Goal: Transaction & Acquisition: Download file/media

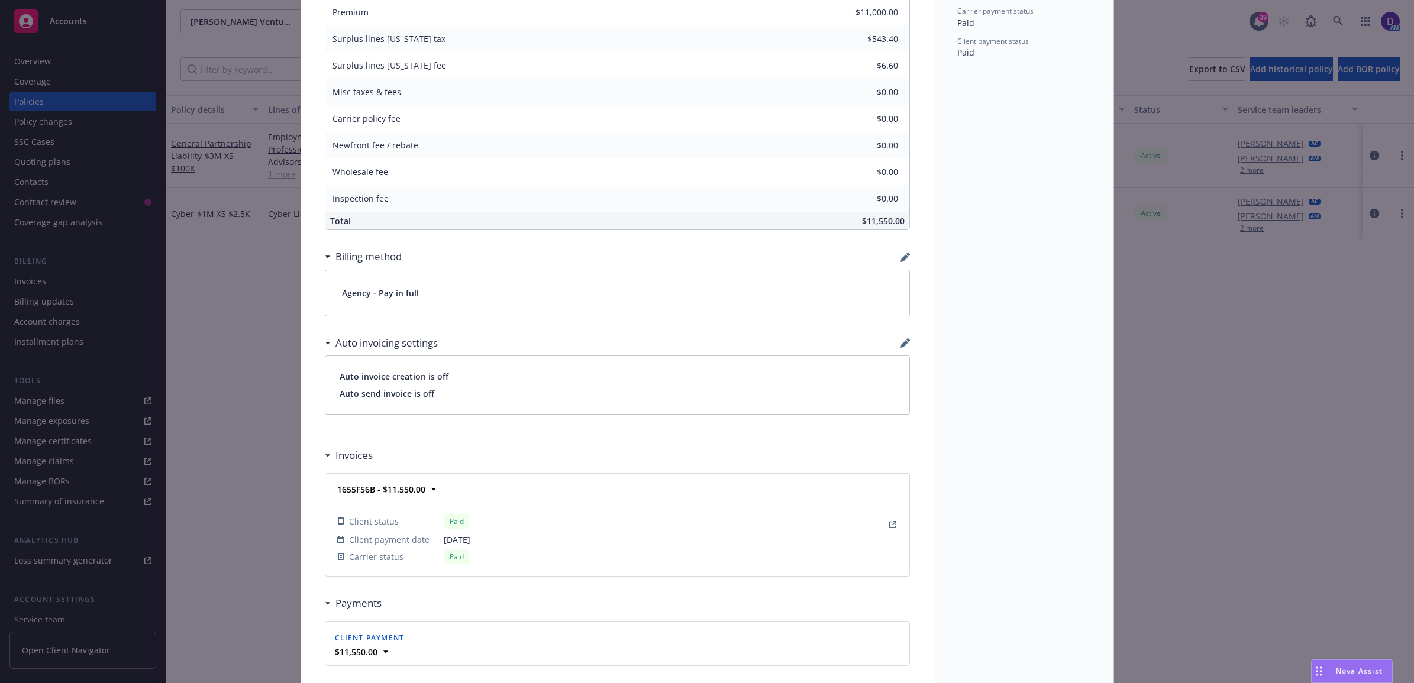
scroll to position [814, 0]
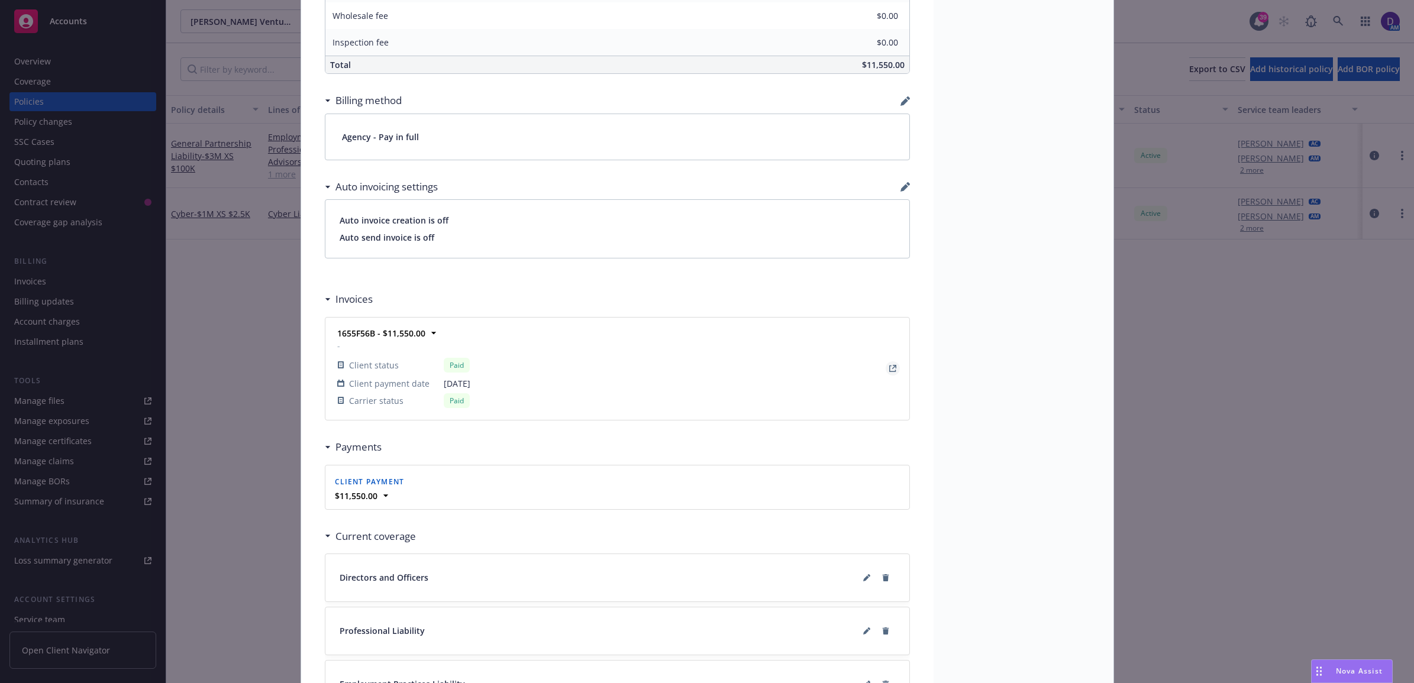
click at [889, 372] on icon "View Invoice" at bounding box center [892, 369] width 7 height 7
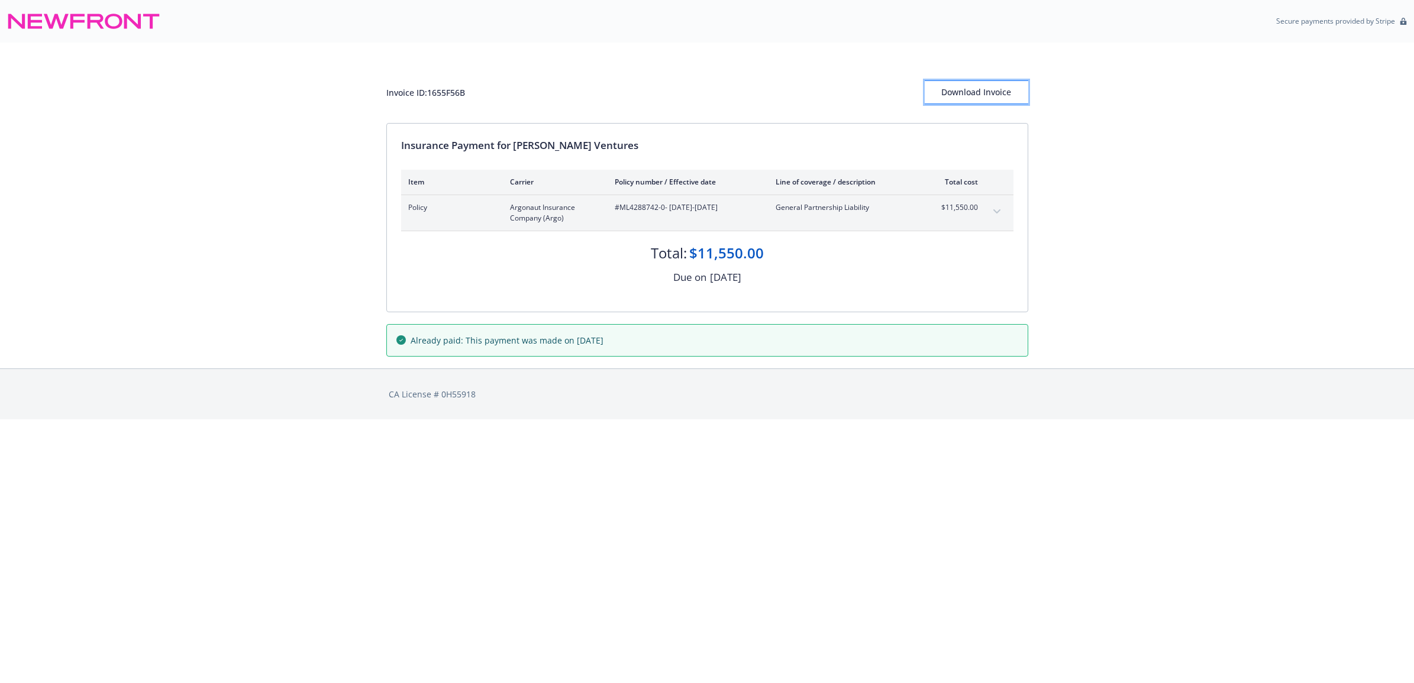
click at [988, 96] on div "Download Invoice" at bounding box center [977, 92] width 104 height 22
